Goal: Transaction & Acquisition: Purchase product/service

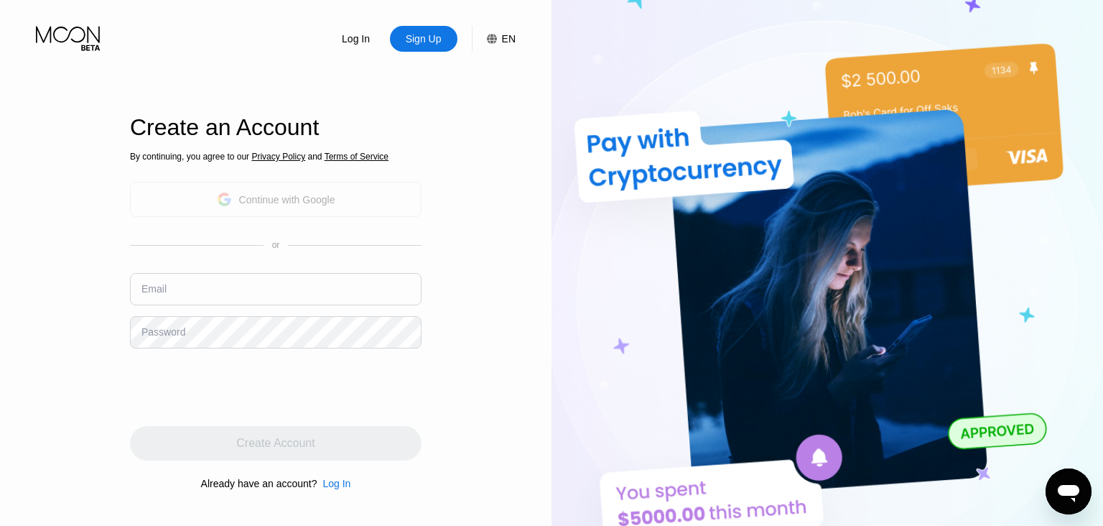
click at [217, 204] on icon at bounding box center [224, 200] width 14 height 14
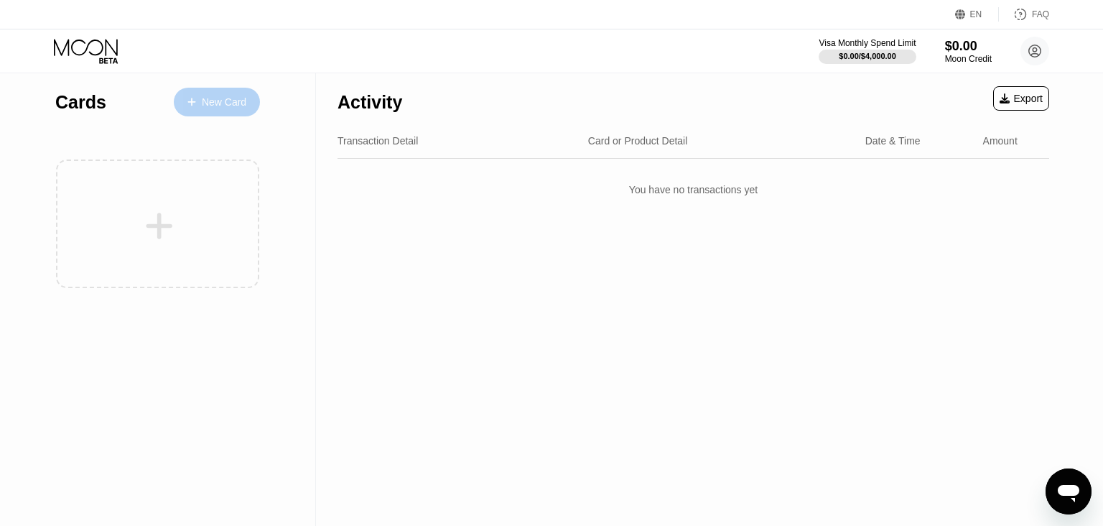
click at [212, 106] on div "New Card" at bounding box center [224, 102] width 45 height 12
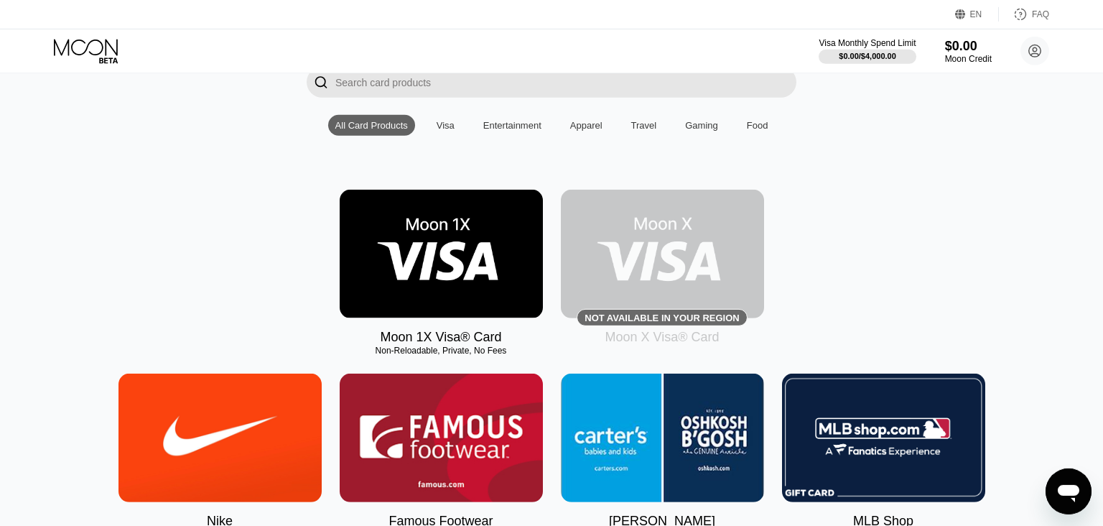
scroll to position [111, 0]
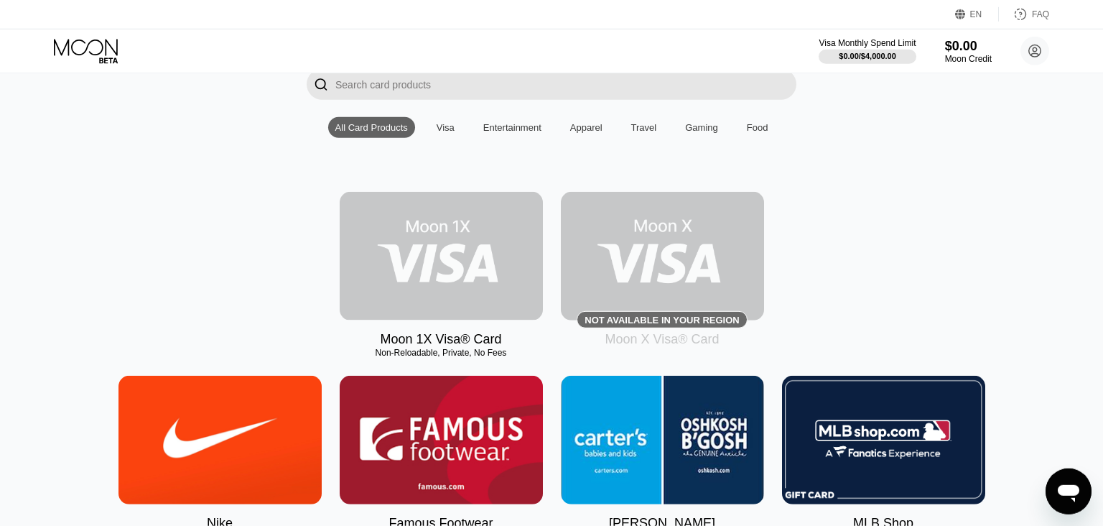
click at [480, 279] on img at bounding box center [441, 256] width 203 height 129
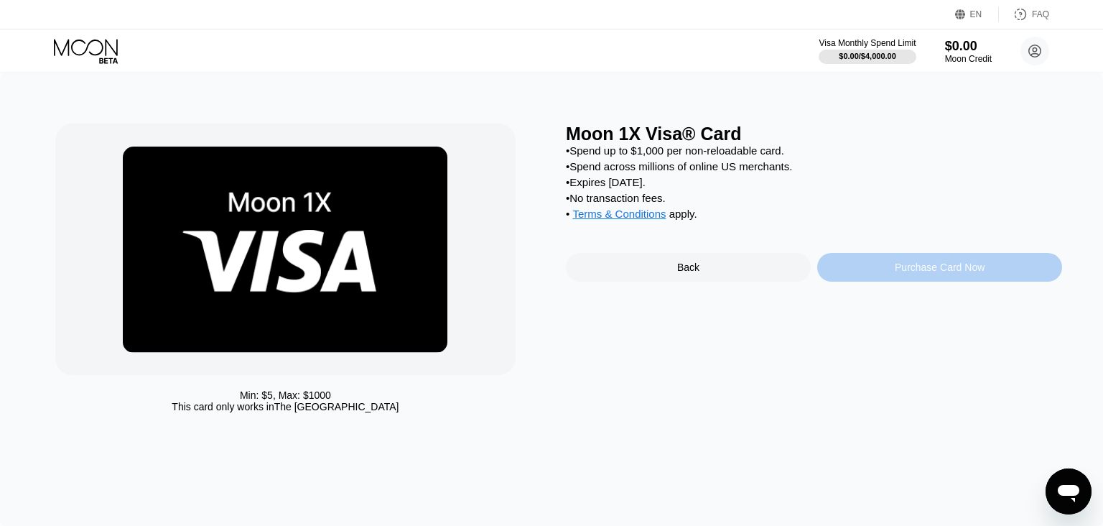
click at [940, 273] on div "Purchase Card Now" at bounding box center [940, 267] width 90 height 11
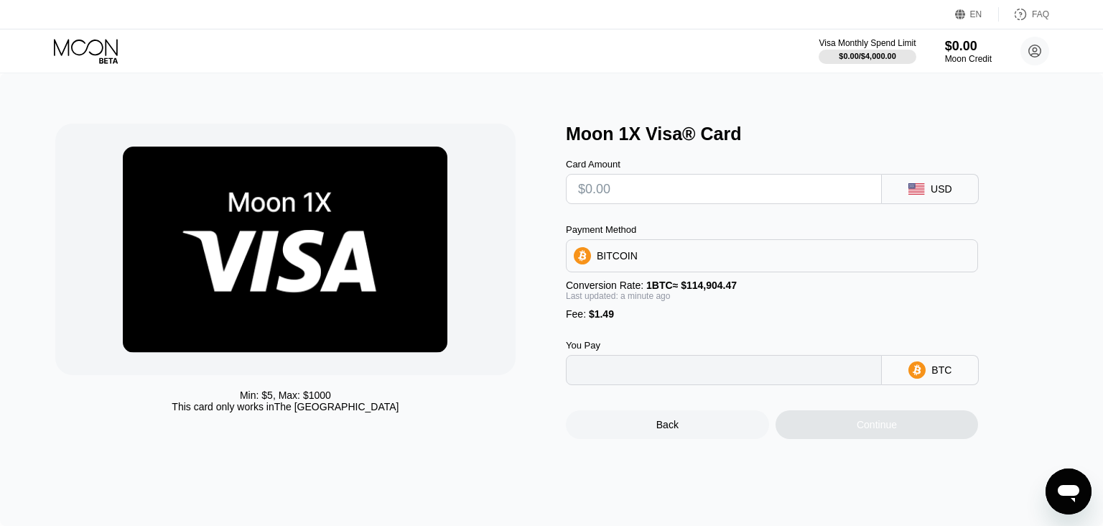
type input "0"
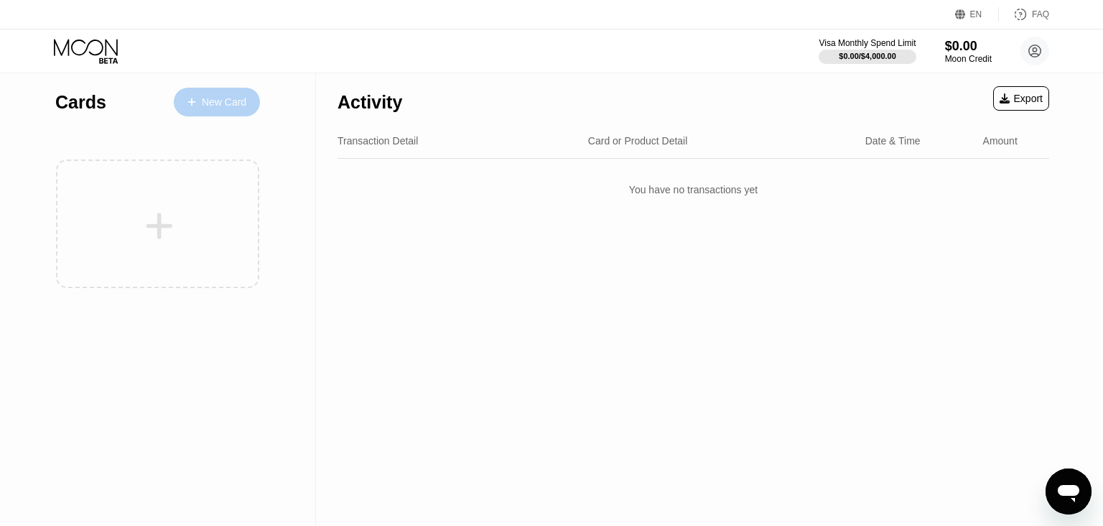
click at [231, 103] on div "New Card" at bounding box center [224, 102] width 45 height 12
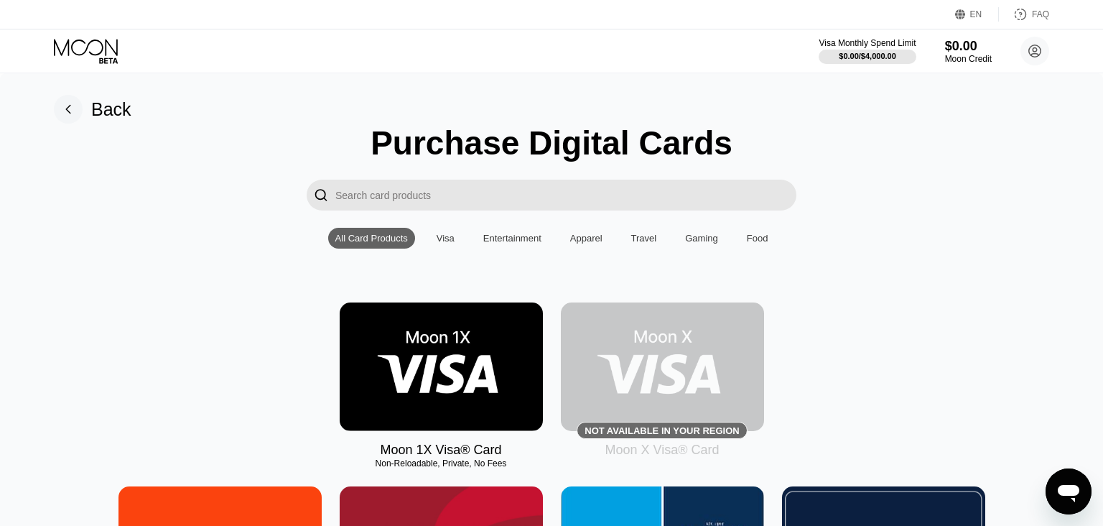
click at [441, 196] on input "Search card products" at bounding box center [565, 195] width 461 height 31
click at [448, 238] on div "Visa" at bounding box center [446, 238] width 18 height 11
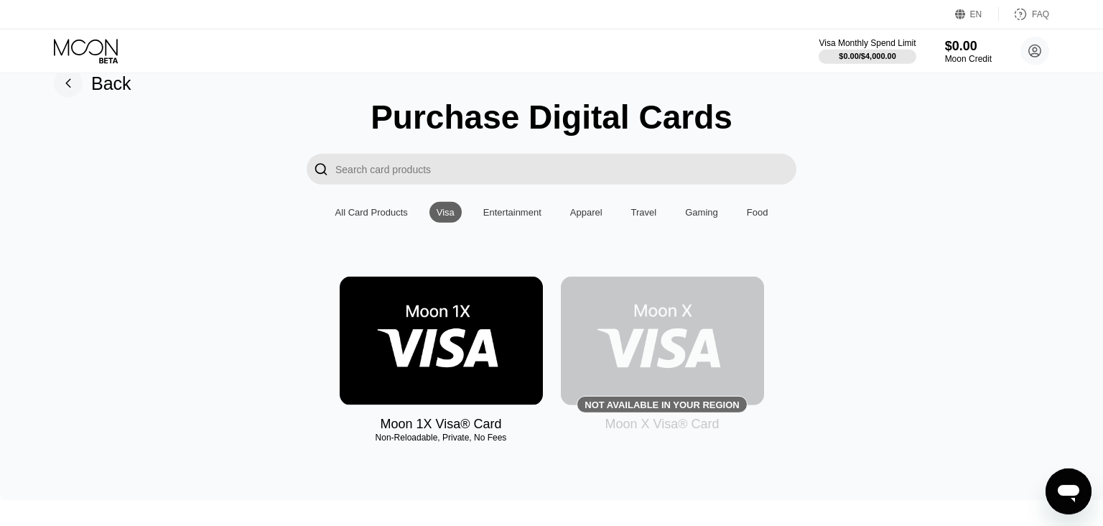
scroll to position [24, 0]
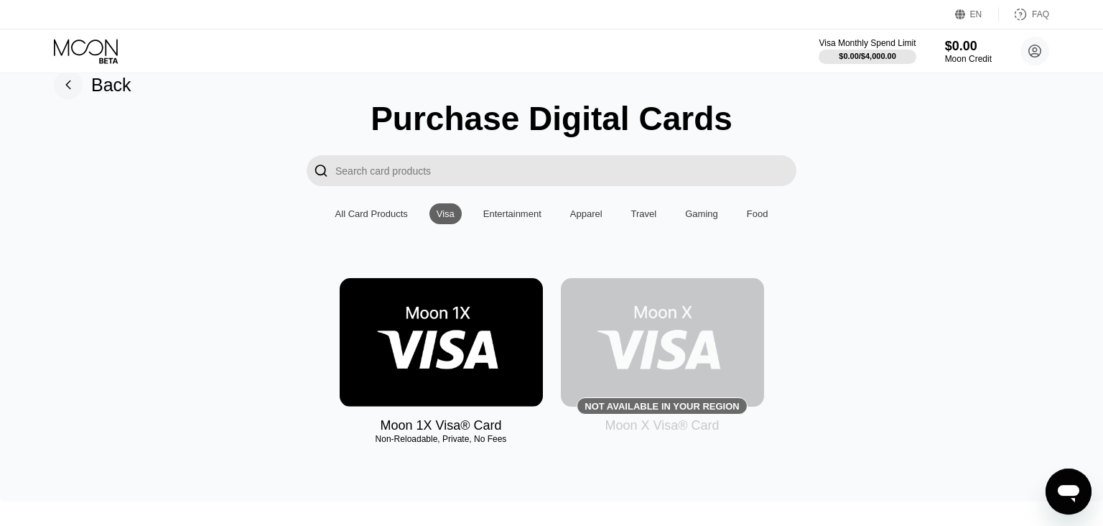
click at [535, 171] on input "Search card products" at bounding box center [565, 170] width 461 height 31
click at [652, 343] on img at bounding box center [662, 342] width 203 height 129
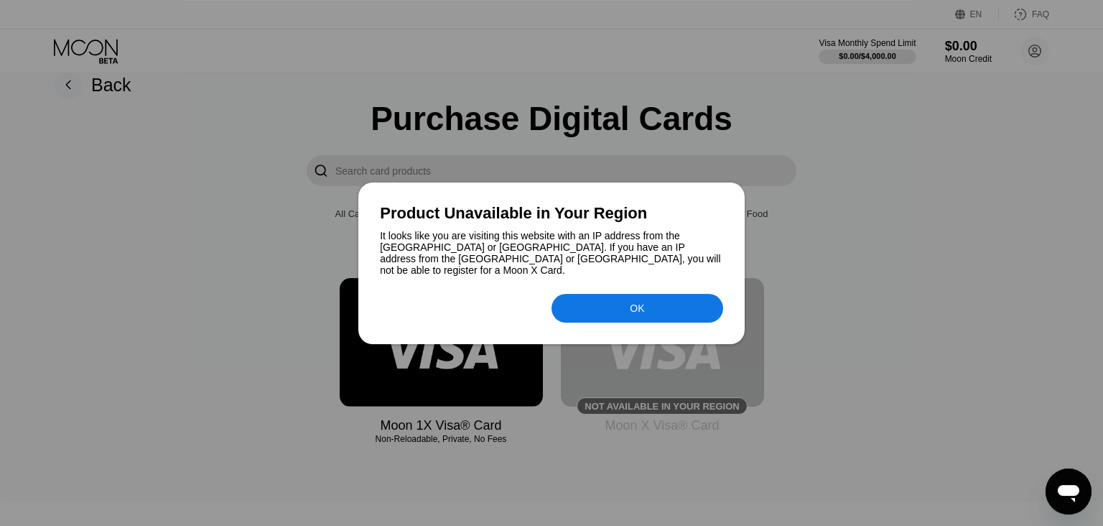
click at [683, 180] on div at bounding box center [551, 263] width 1103 height 526
